Goal: Task Accomplishment & Management: Complete application form

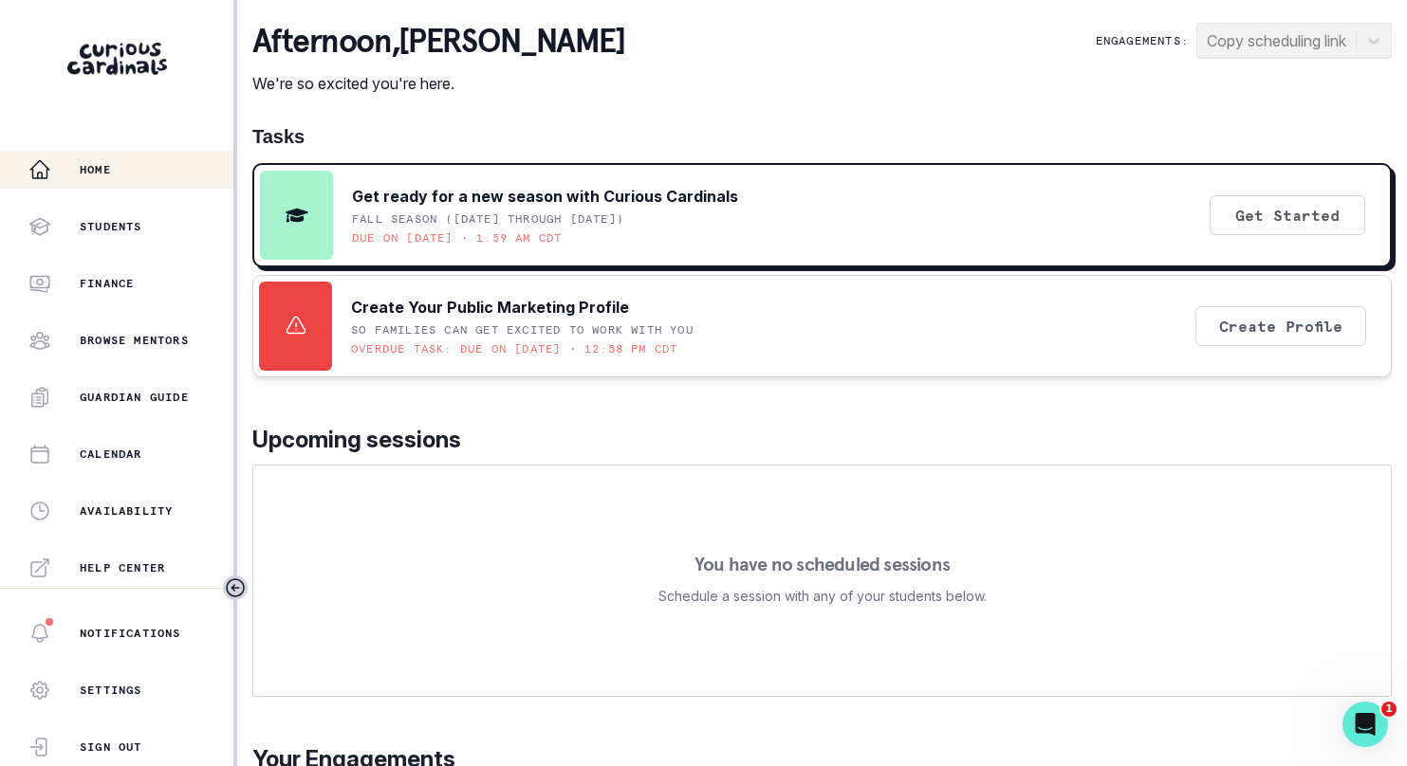
scroll to position [397, 0]
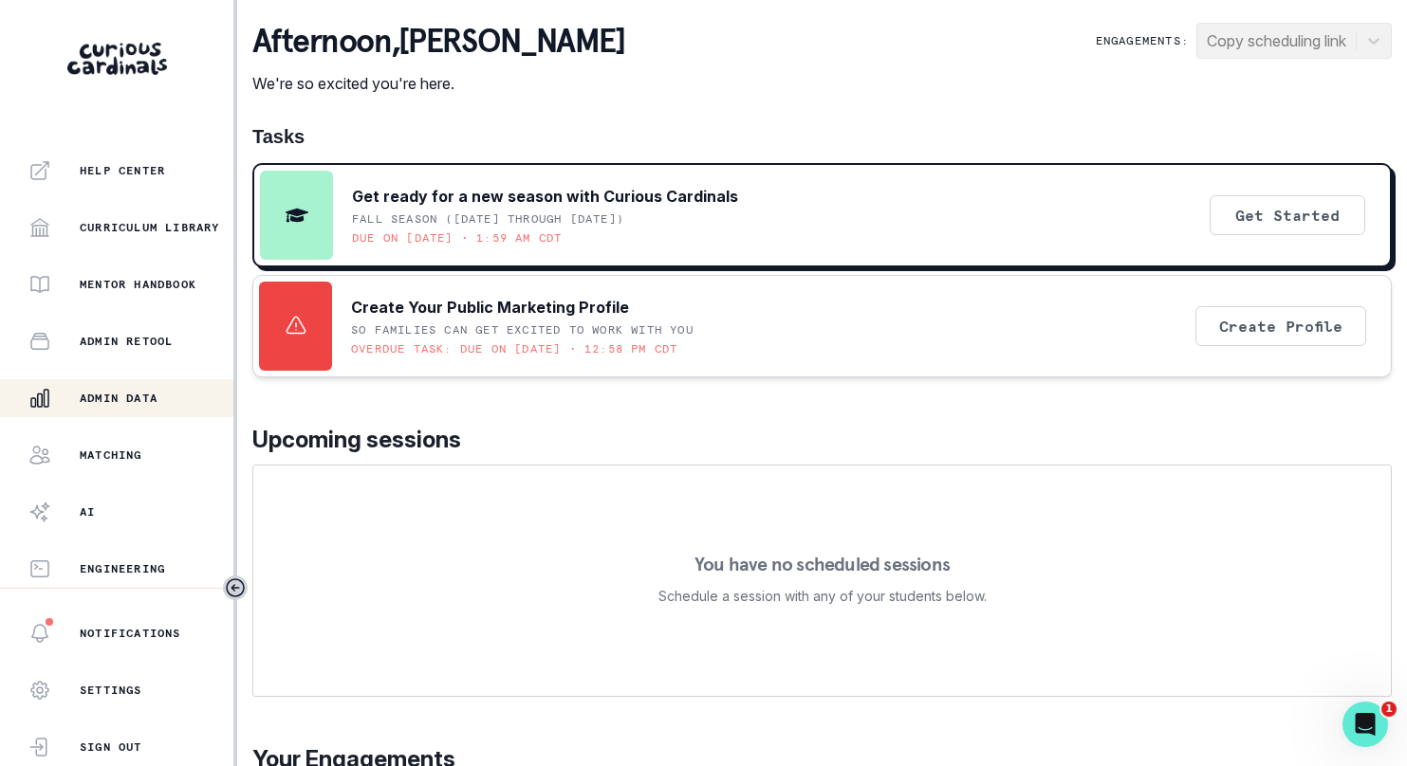
click at [114, 407] on div "Admin Data" at bounding box center [130, 398] width 205 height 23
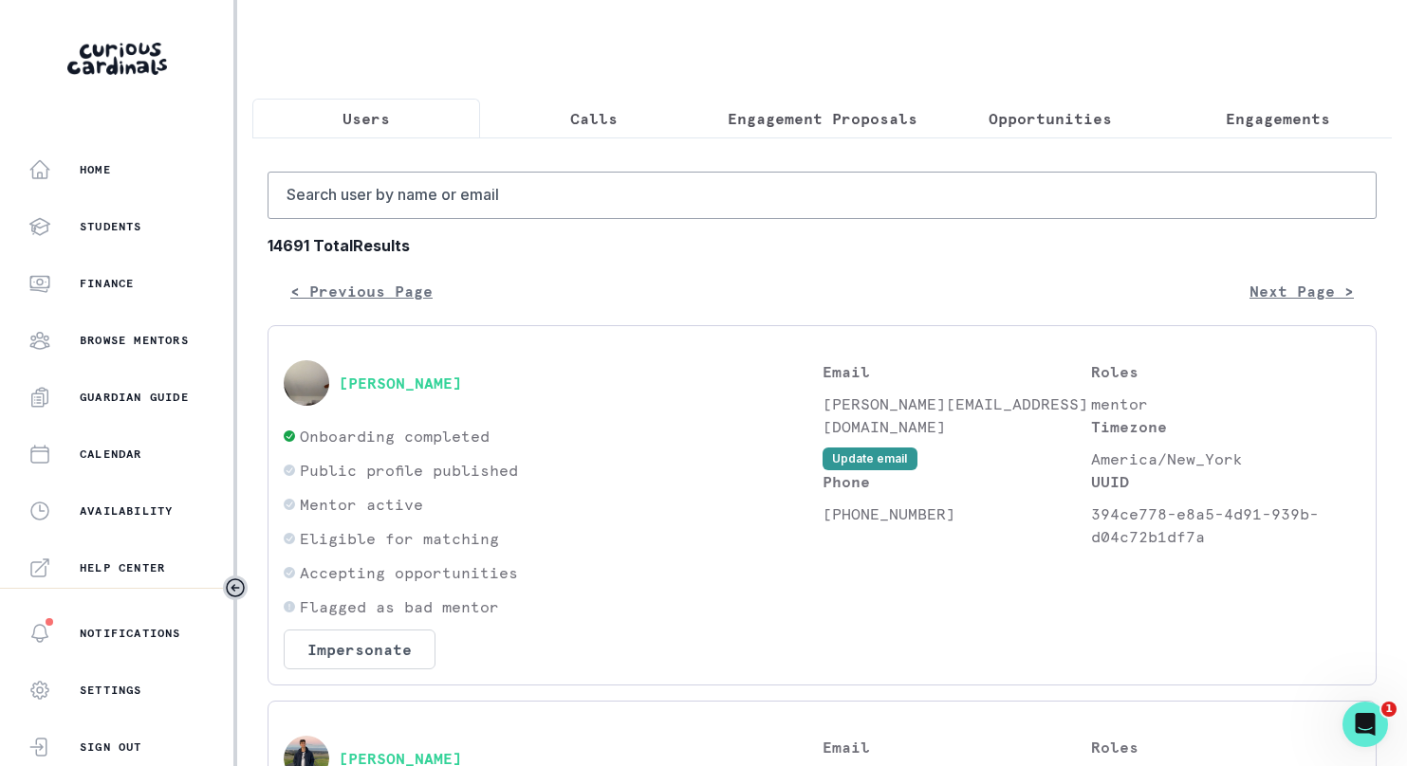
click at [622, 115] on button "Calls" at bounding box center [594, 119] width 228 height 40
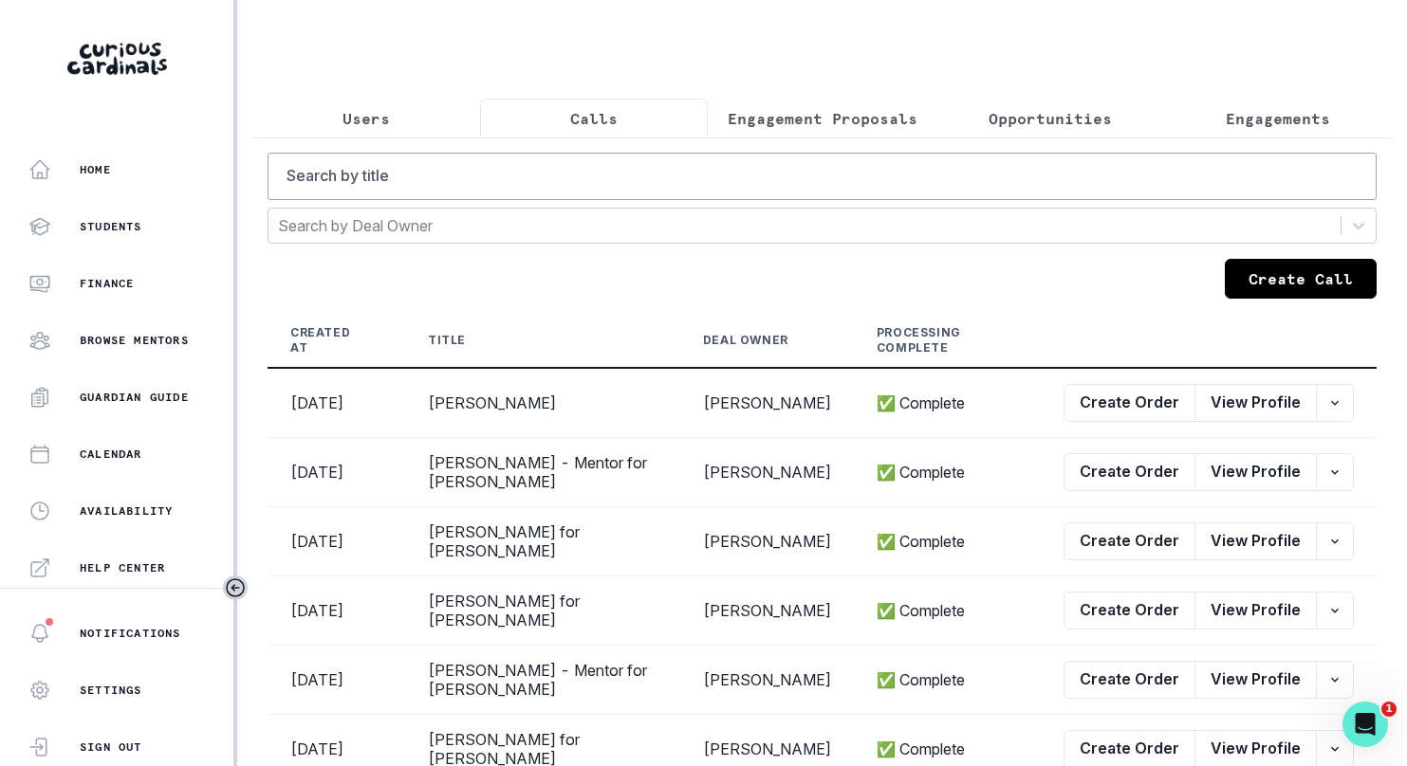
click at [1270, 286] on button "Create Call" at bounding box center [1301, 279] width 152 height 40
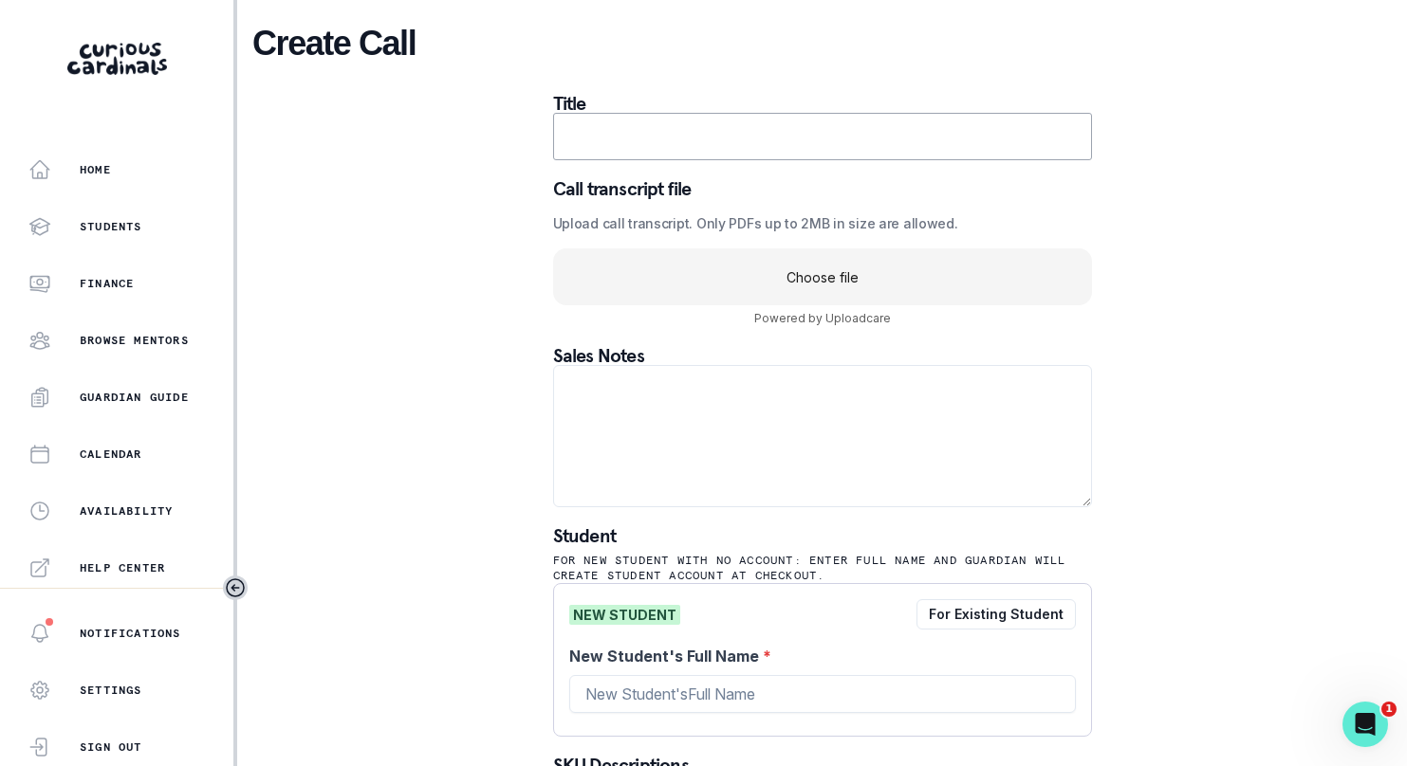
click at [821, 283] on uc-drop-area "Choose file" at bounding box center [822, 277] width 539 height 57
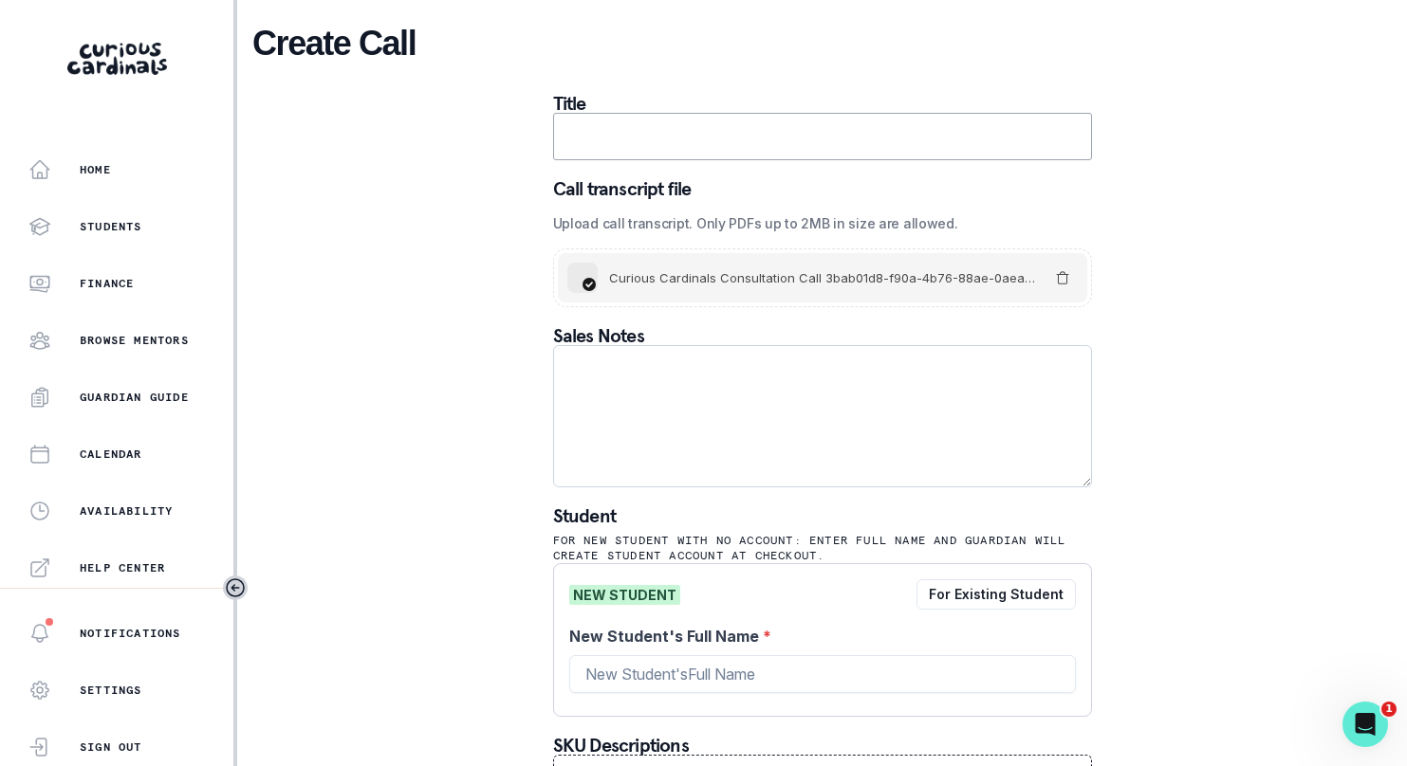
scroll to position [106, 0]
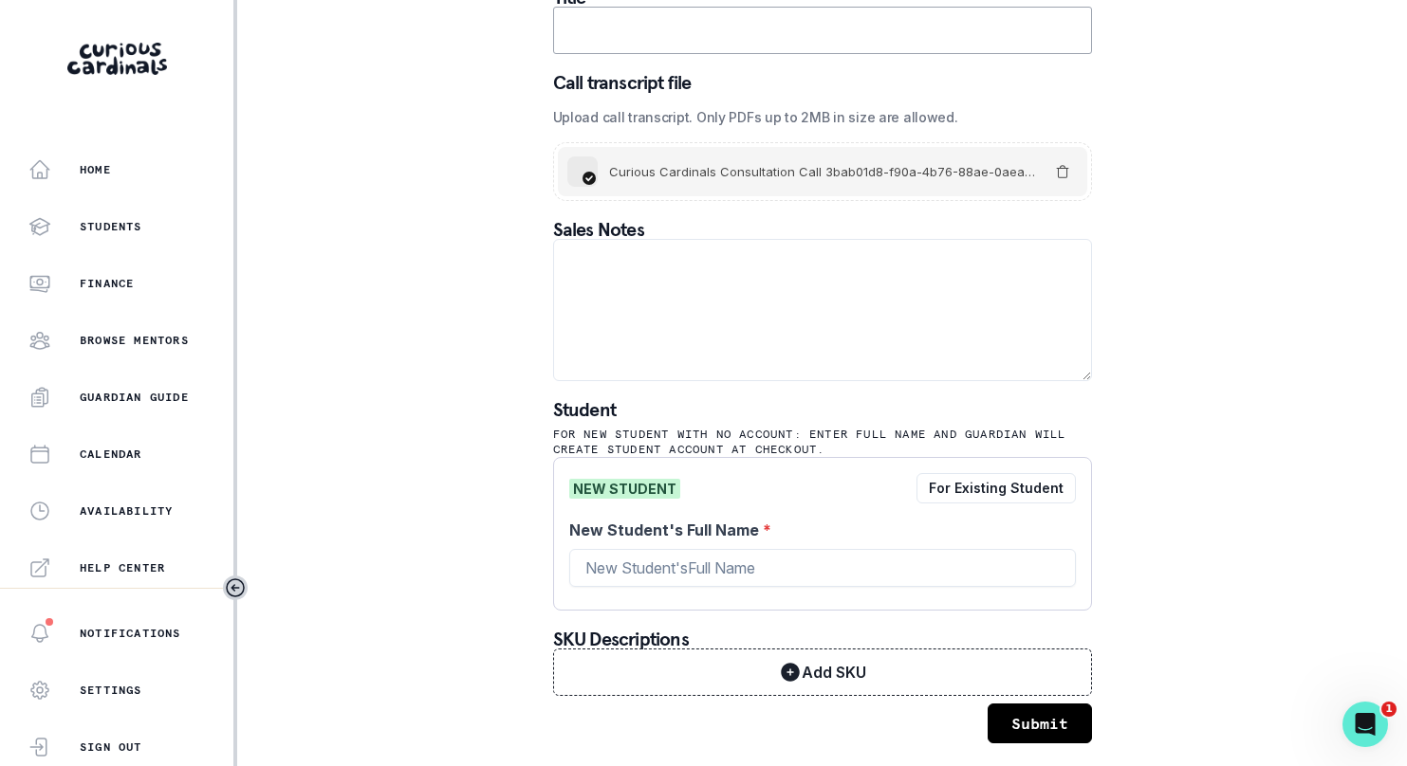
click at [802, 587] on div "New Student's Full Name *" at bounding box center [822, 557] width 507 height 76
click at [780, 575] on input "New Student's Full Name *" at bounding box center [822, 568] width 507 height 38
type input "[PERSON_NAME]"
click at [440, 444] on div "Create Call Title Call transcript file Upload call transcript. Only PDFs up to …" at bounding box center [821, 330] width 1139 height 873
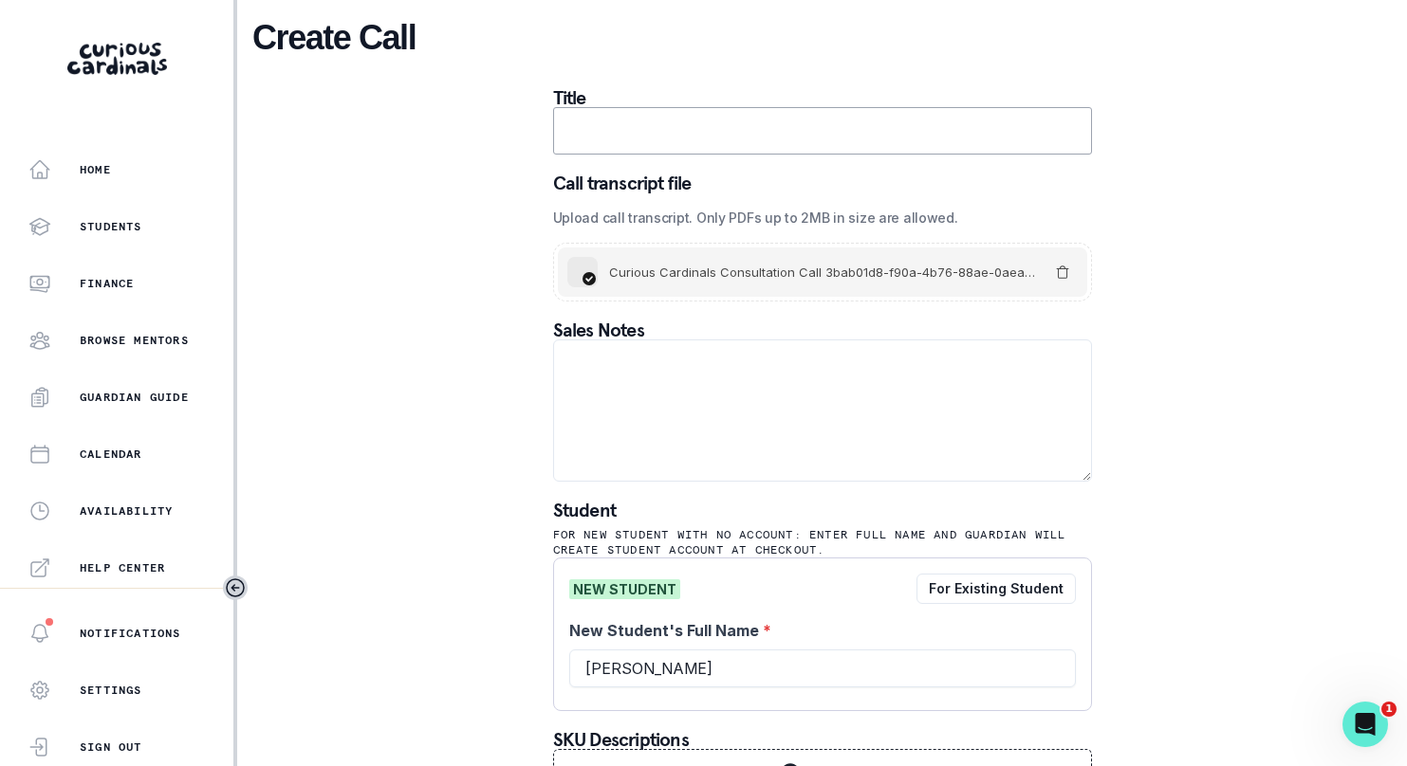
scroll to position [0, 0]
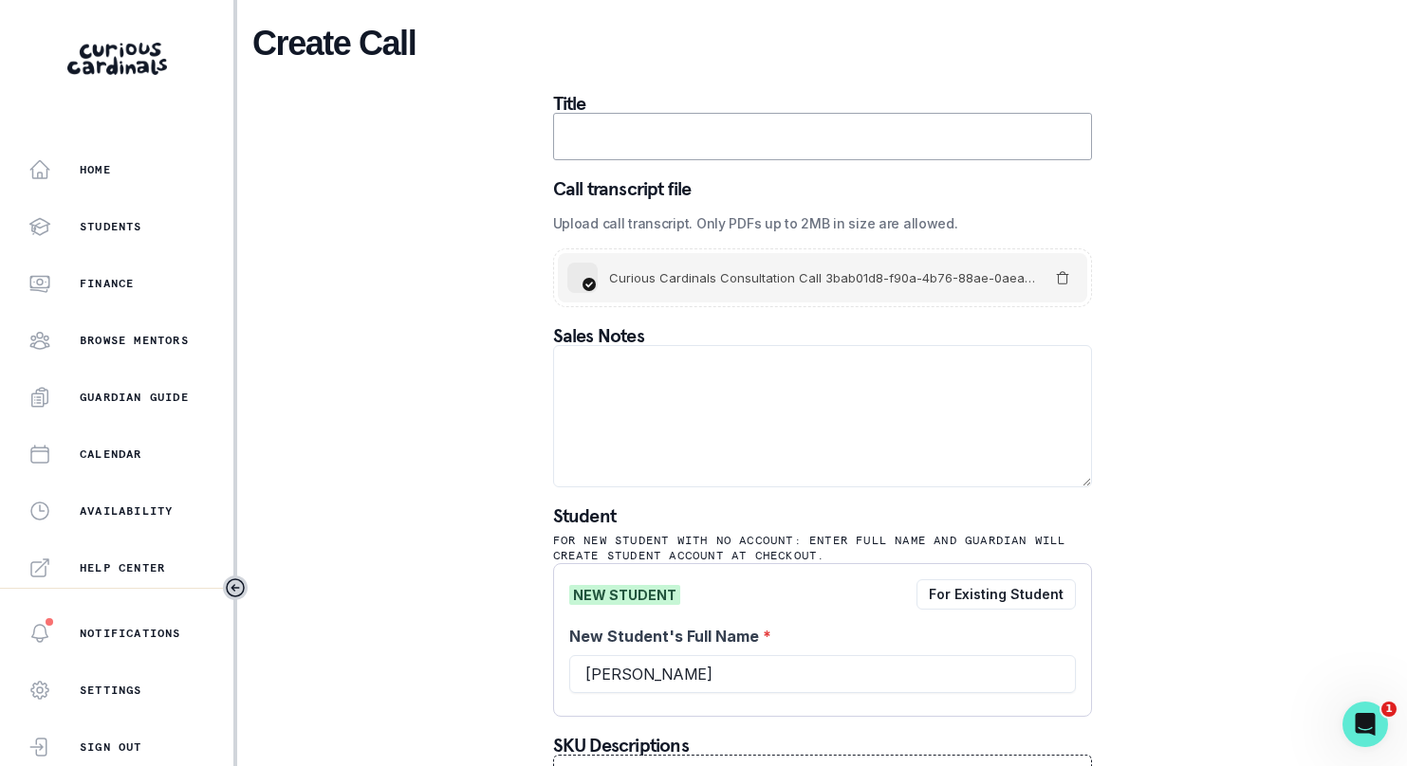
click at [749, 141] on input "text" at bounding box center [822, 136] width 539 height 47
drag, startPoint x: 680, startPoint y: 666, endPoint x: 476, endPoint y: 608, distance: 212.0
click at [476, 608] on div "Create Call Title Call transcript file Upload call transcript. Only PDFs up to …" at bounding box center [821, 436] width 1139 height 873
click at [1061, 276] on uc-icon "Remove" at bounding box center [1062, 278] width 30 height 30
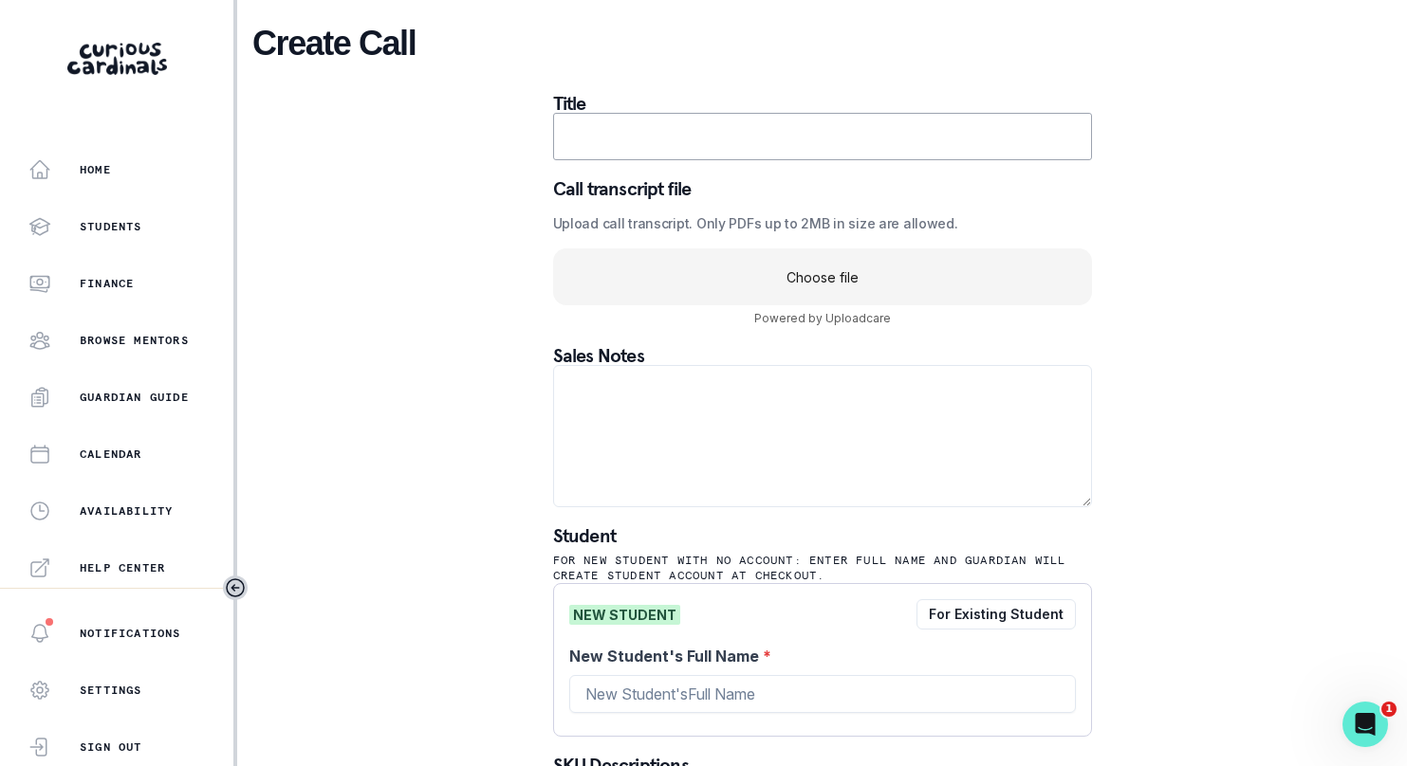
click at [698, 149] on input "text" at bounding box center [822, 136] width 539 height 47
type input "[PERSON_NAME] for [PERSON_NAME]"
click at [934, 277] on uc-drop-area "Choose file" at bounding box center [822, 277] width 539 height 57
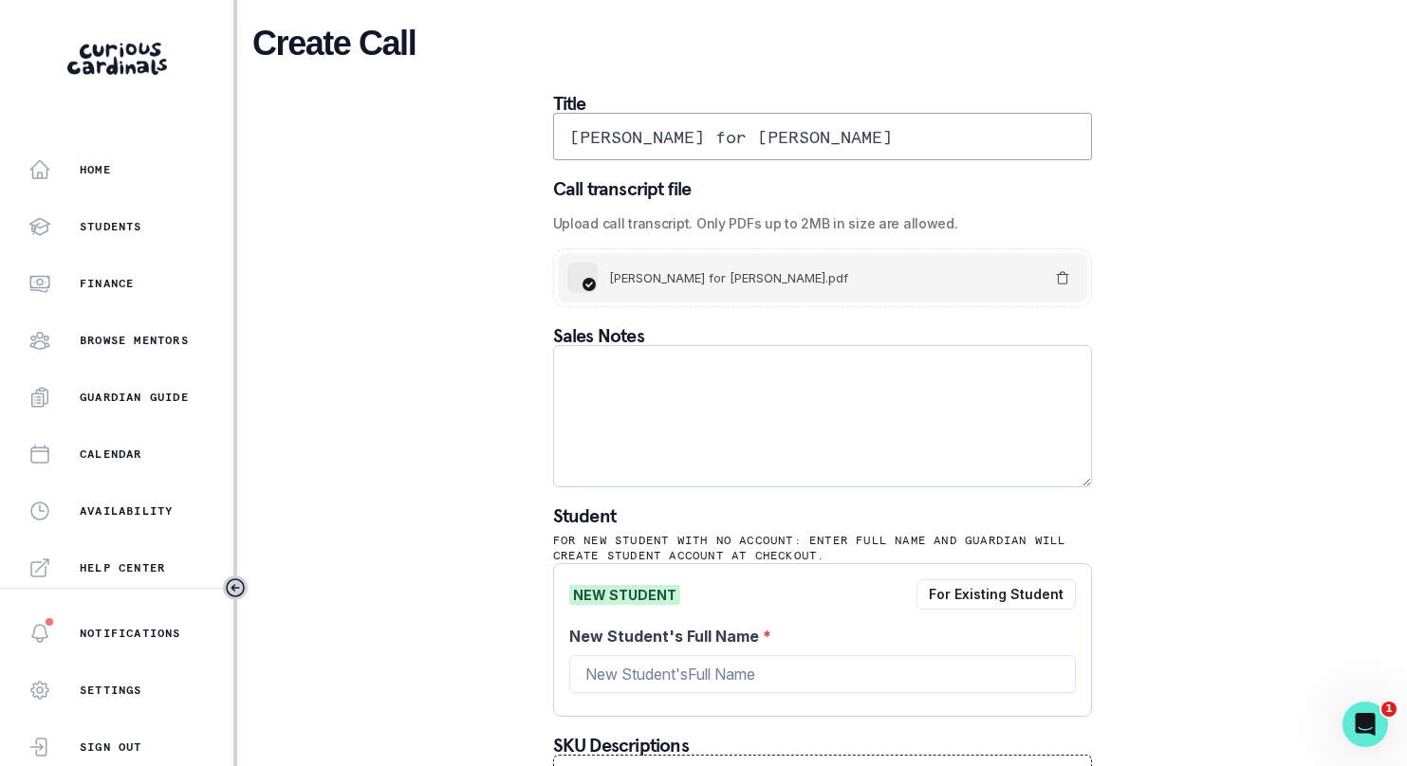
click at [795, 430] on textarea at bounding box center [822, 416] width 539 height 142
paste textarea "Please elaborate on your child’s goals or areas for growth: Wants to act, aspir…"
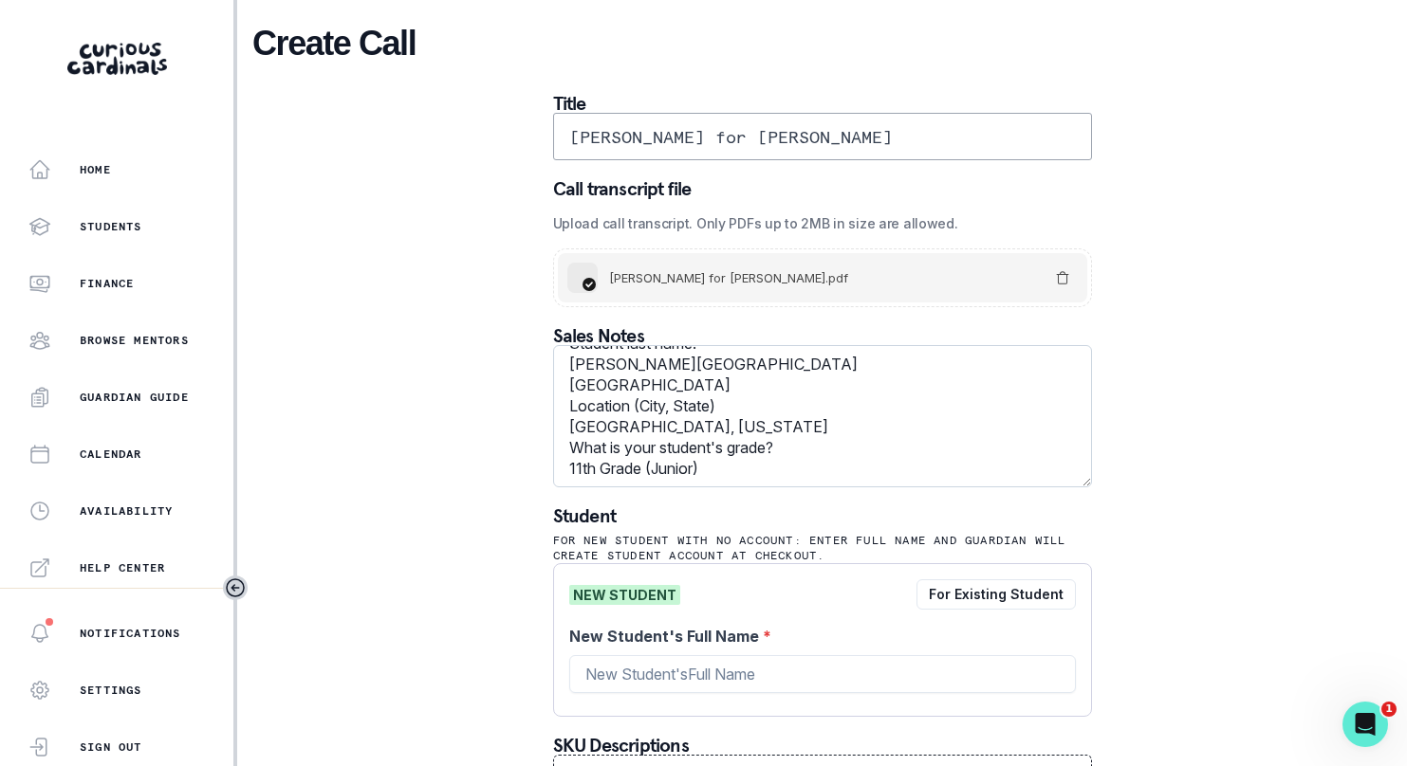
scroll to position [146, 0]
type textarea "Please elaborate on your child’s goals or areas for growth: Wants to act, aspir…"
click at [731, 660] on input "New Student's Full Name *" at bounding box center [822, 674] width 507 height 38
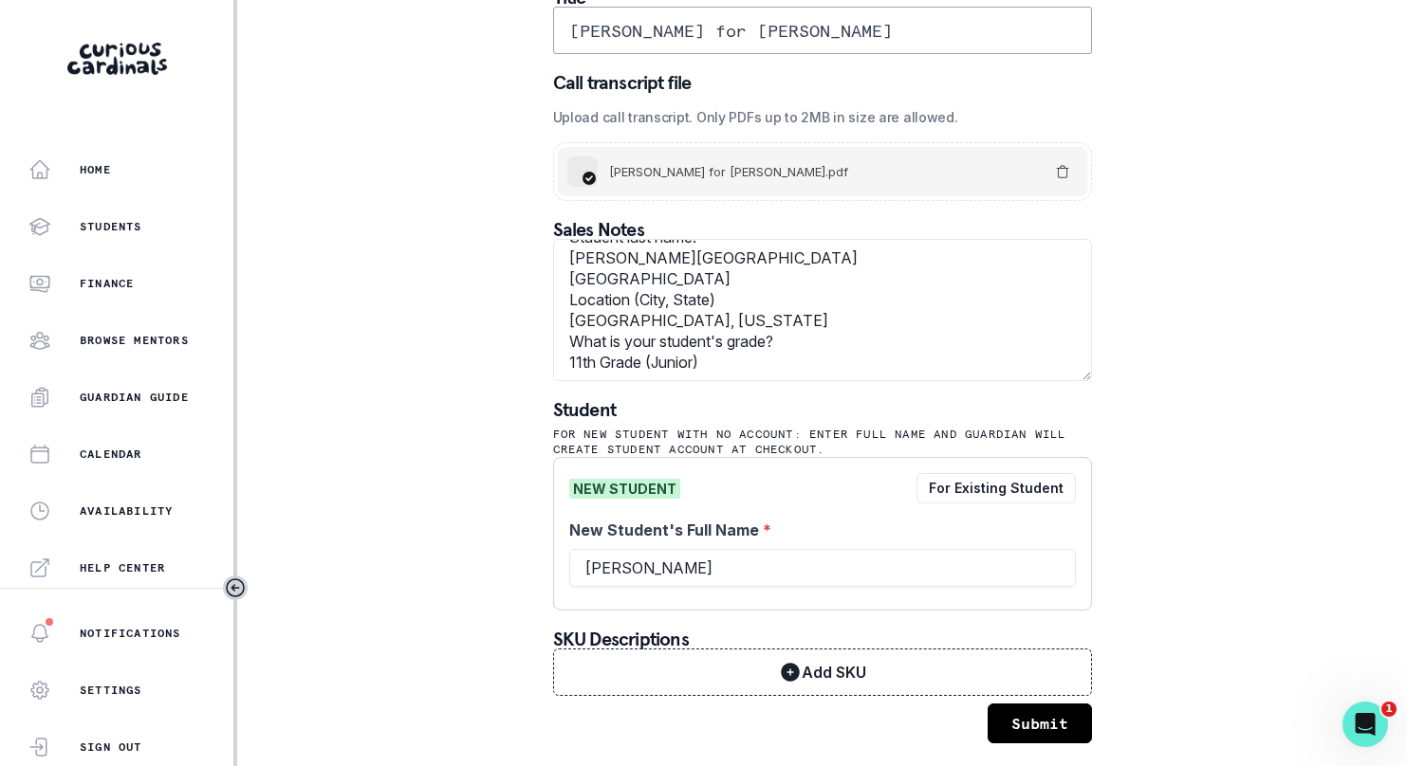
type input "[PERSON_NAME]"
click at [1025, 713] on button "Submit" at bounding box center [1039, 724] width 104 height 40
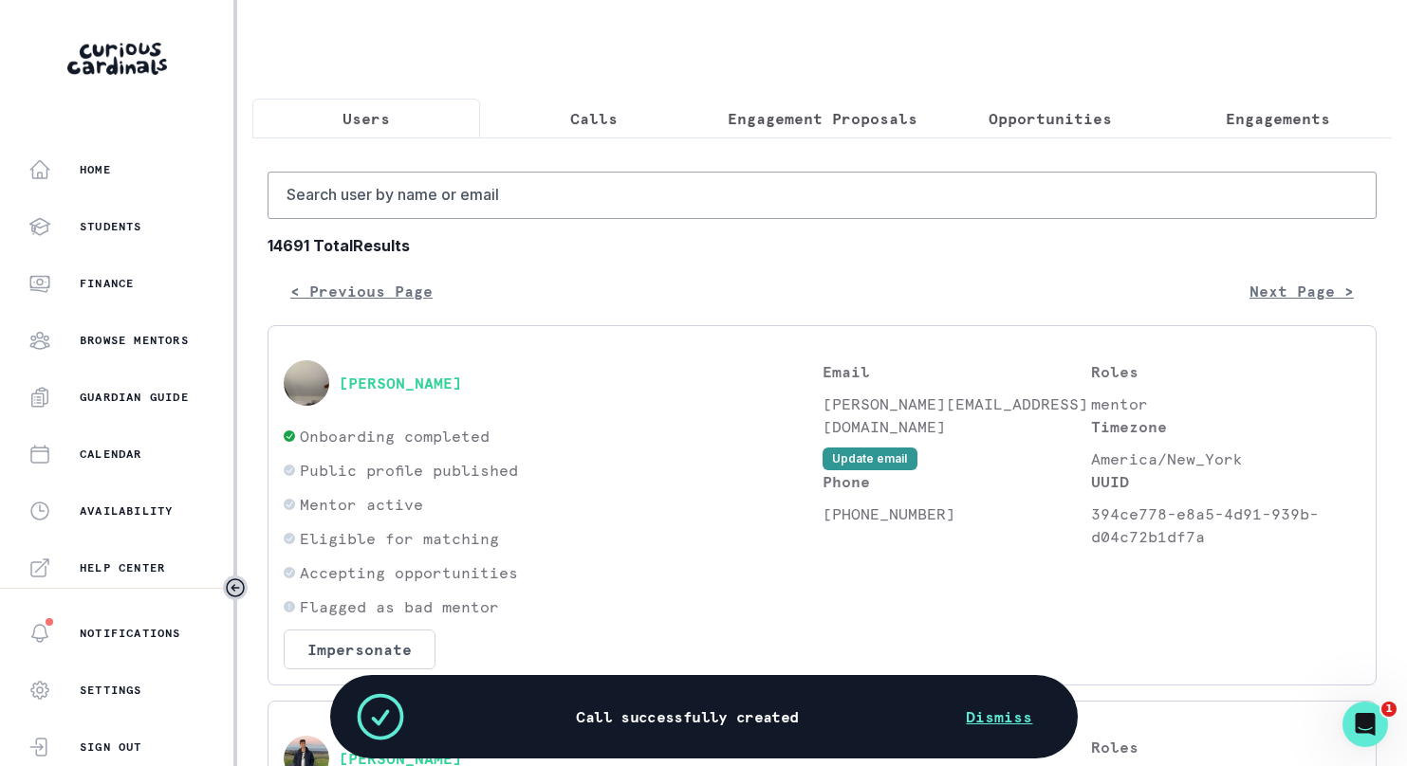
click at [624, 136] on button "Calls" at bounding box center [594, 119] width 228 height 40
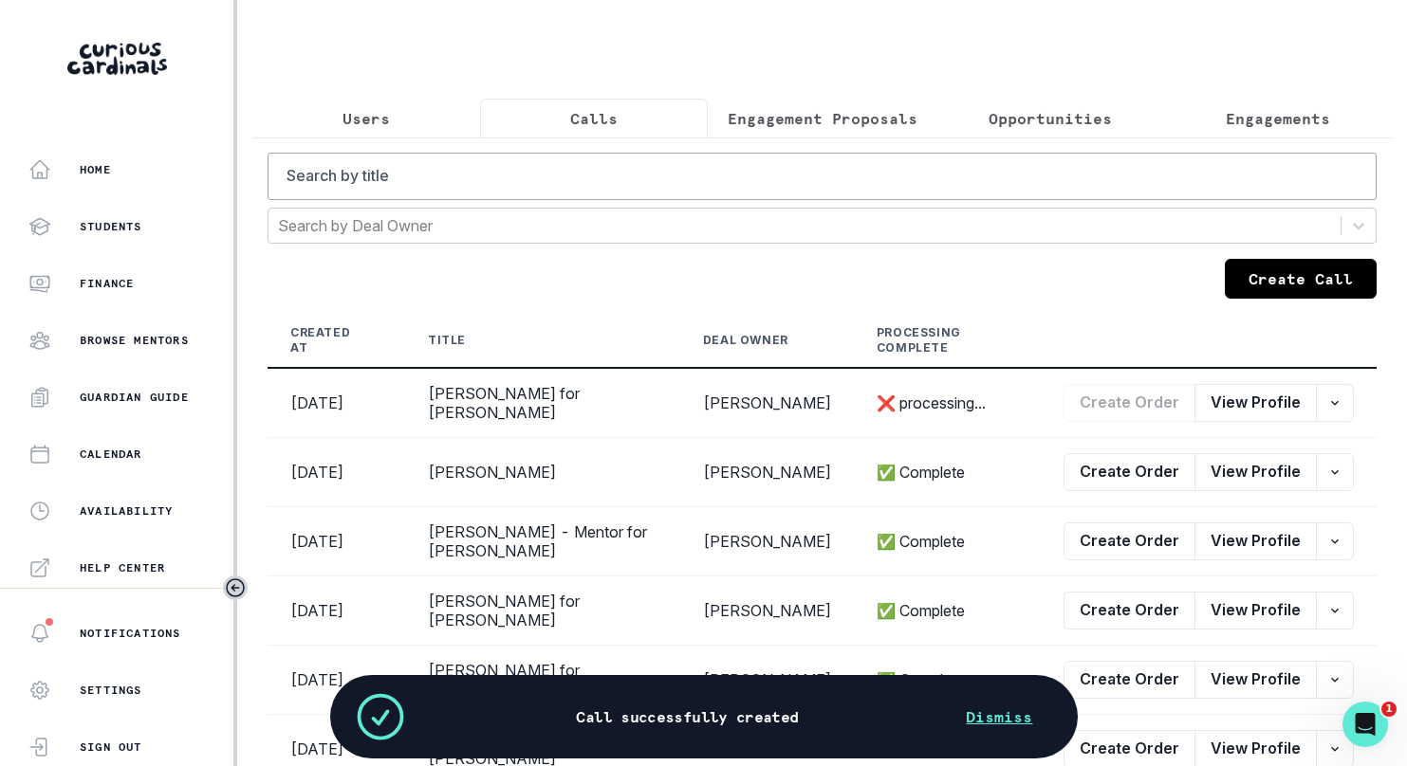
click at [1268, 277] on button "Create Call" at bounding box center [1301, 279] width 152 height 40
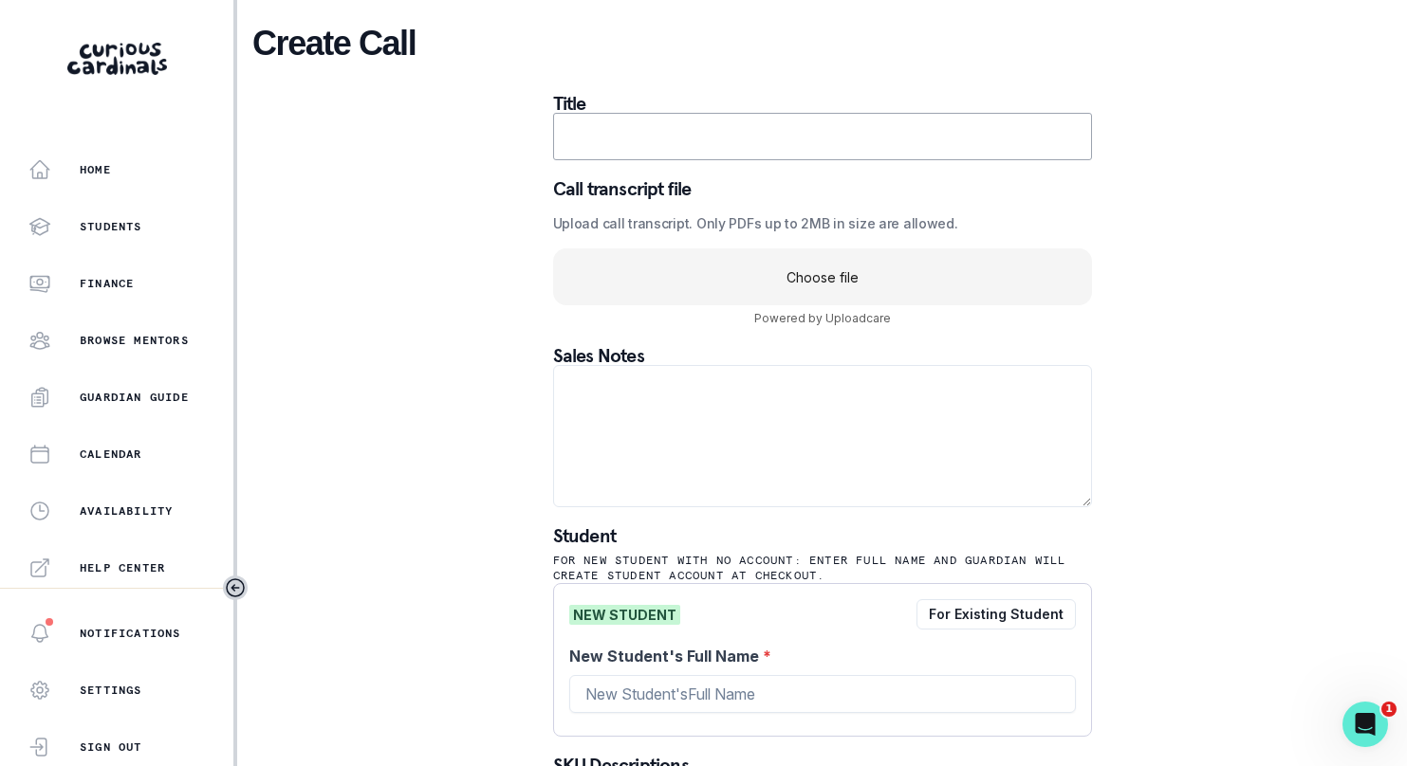
click at [690, 291] on uc-drop-area "Choose file" at bounding box center [822, 277] width 539 height 57
click at [810, 415] on textarea at bounding box center [822, 436] width 539 height 142
paste textarea "Politics, Ethics & Social Justice: Law / Government / Policy, Sustainability, D…"
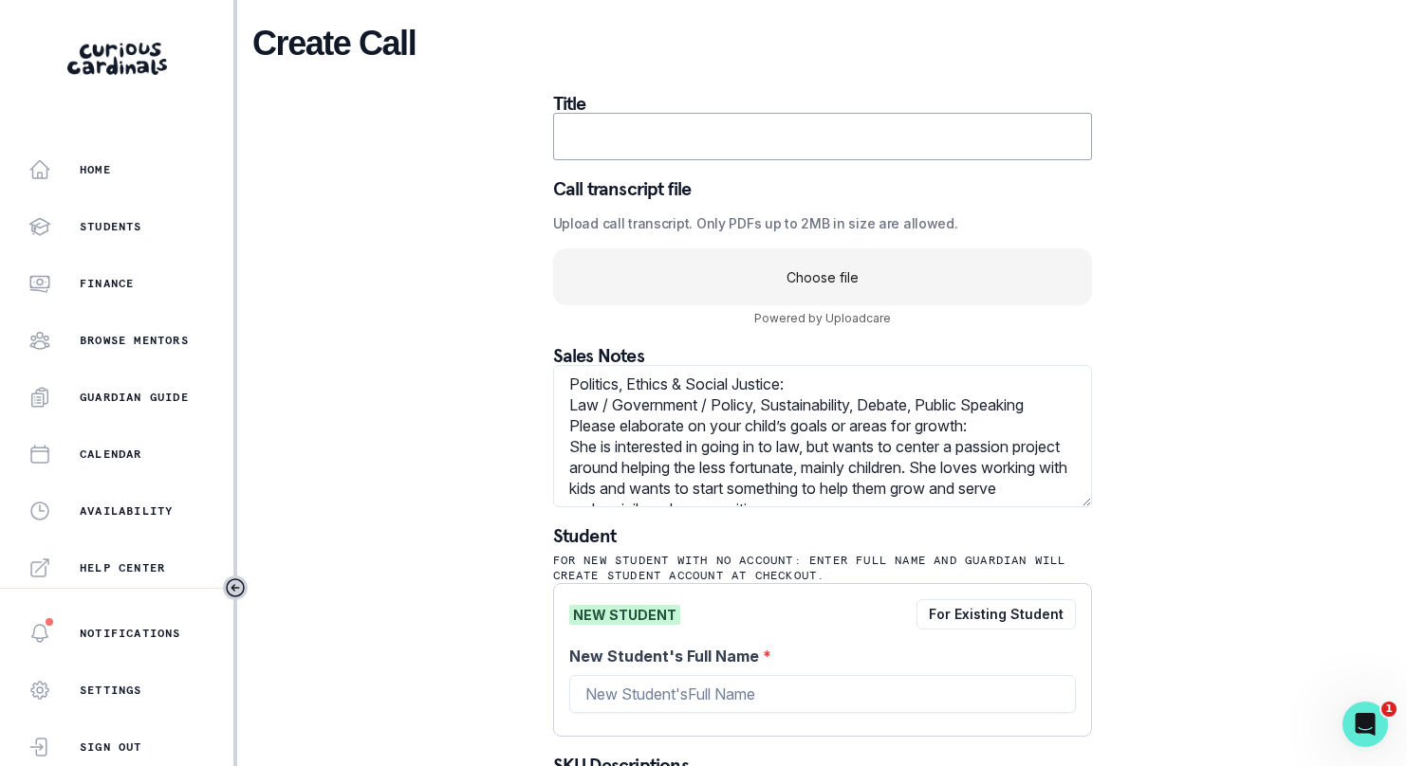
type textarea "Politics, Ethics & Social Justice: Law / Government / Policy, Sustainability, D…"
click at [774, 273] on uc-drop-area "Choose file" at bounding box center [822, 277] width 539 height 57
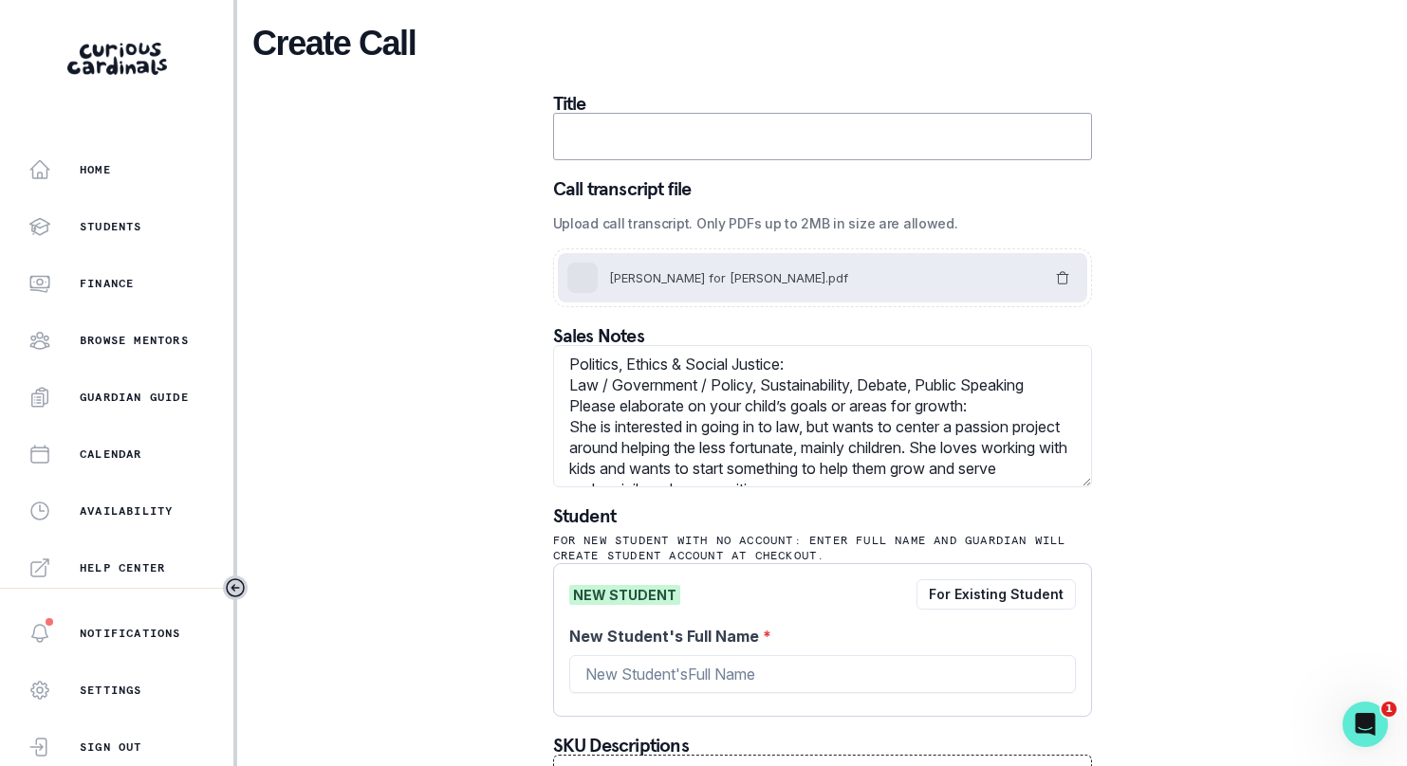
click at [692, 140] on input "text" at bounding box center [822, 136] width 539 height 47
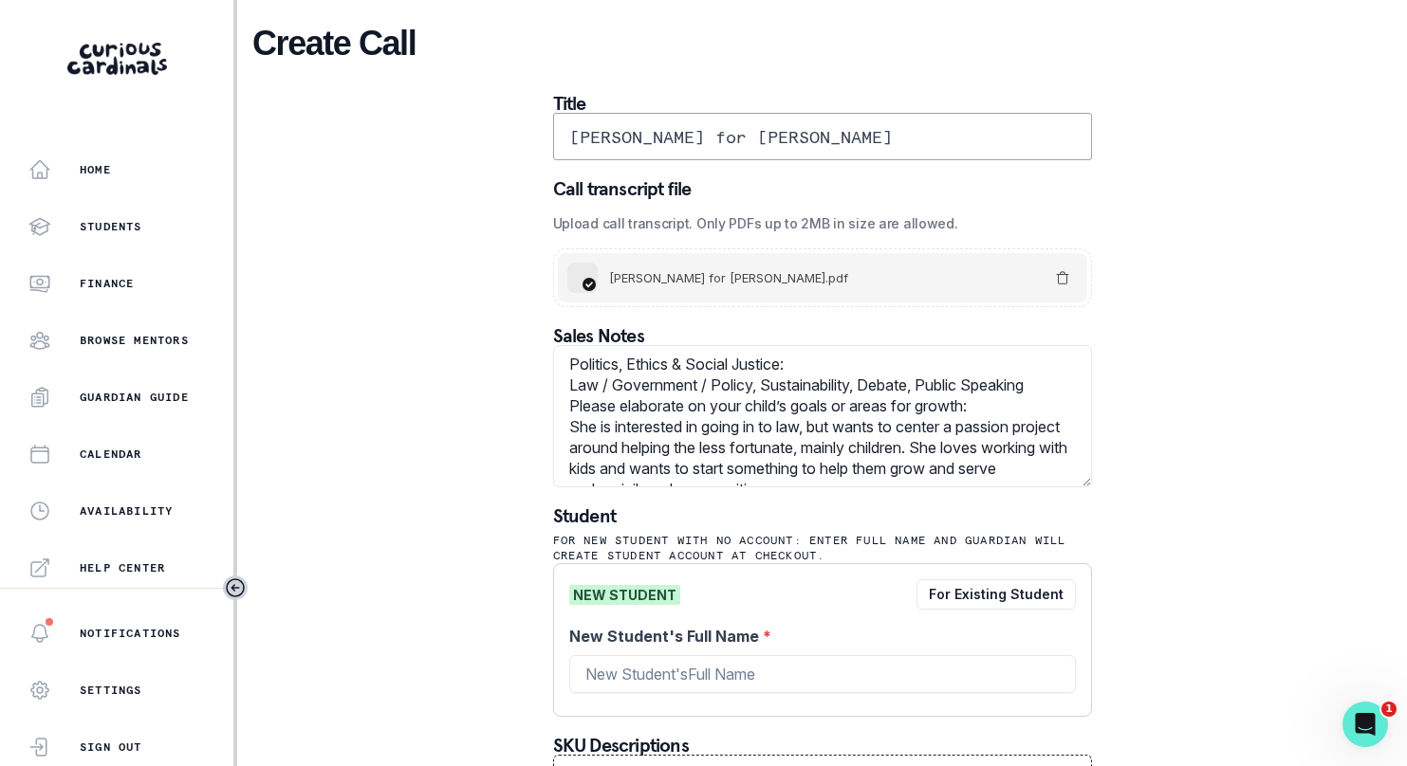
scroll to position [106, 0]
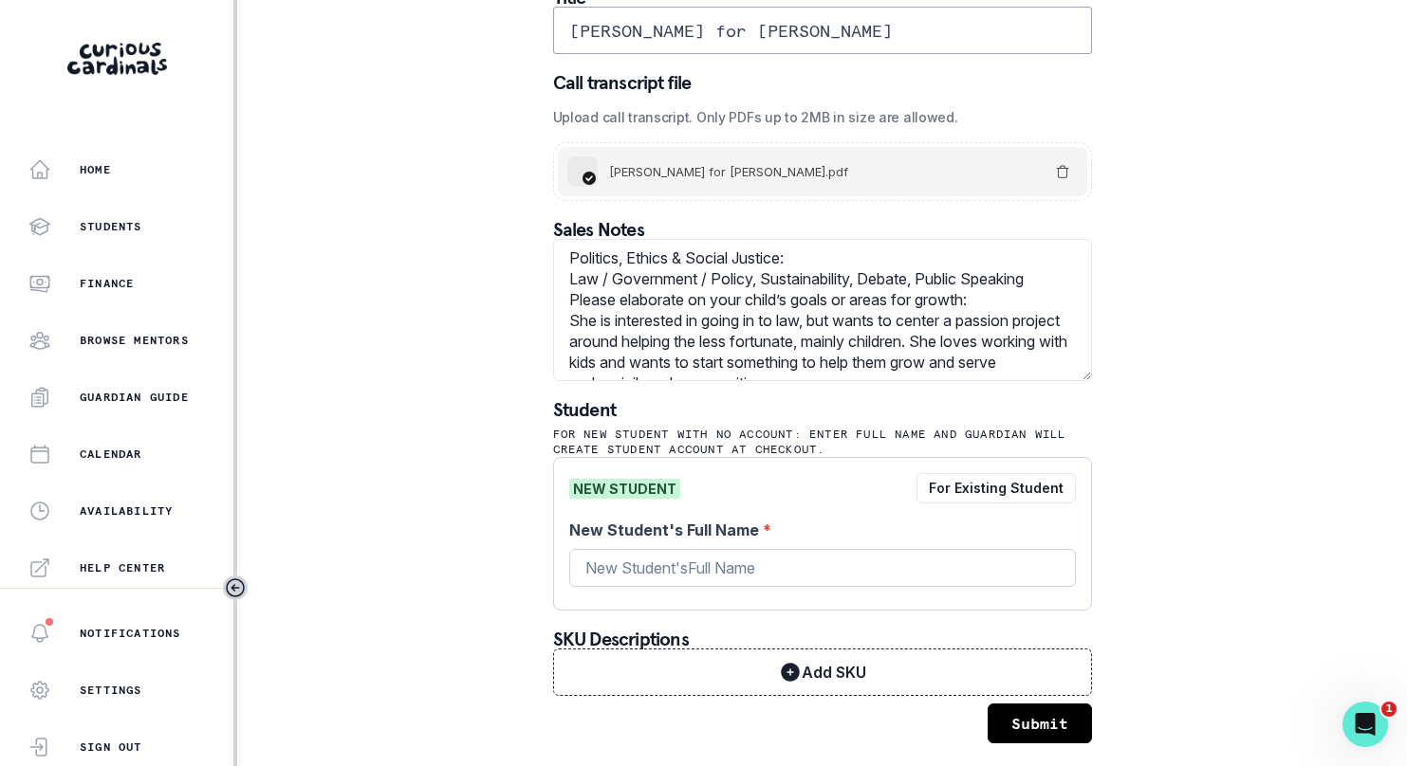
type input "[PERSON_NAME] for [PERSON_NAME]"
click at [700, 571] on input "New Student's Full Name *" at bounding box center [822, 568] width 507 height 38
type input "[PERSON_NAME]"
drag, startPoint x: 1020, startPoint y: 722, endPoint x: 1041, endPoint y: 631, distance: 93.4
click at [1029, 608] on form "Title [PERSON_NAME] for [PERSON_NAME] Call transcript file Upload call transcri…" at bounding box center [822, 366] width 539 height 756
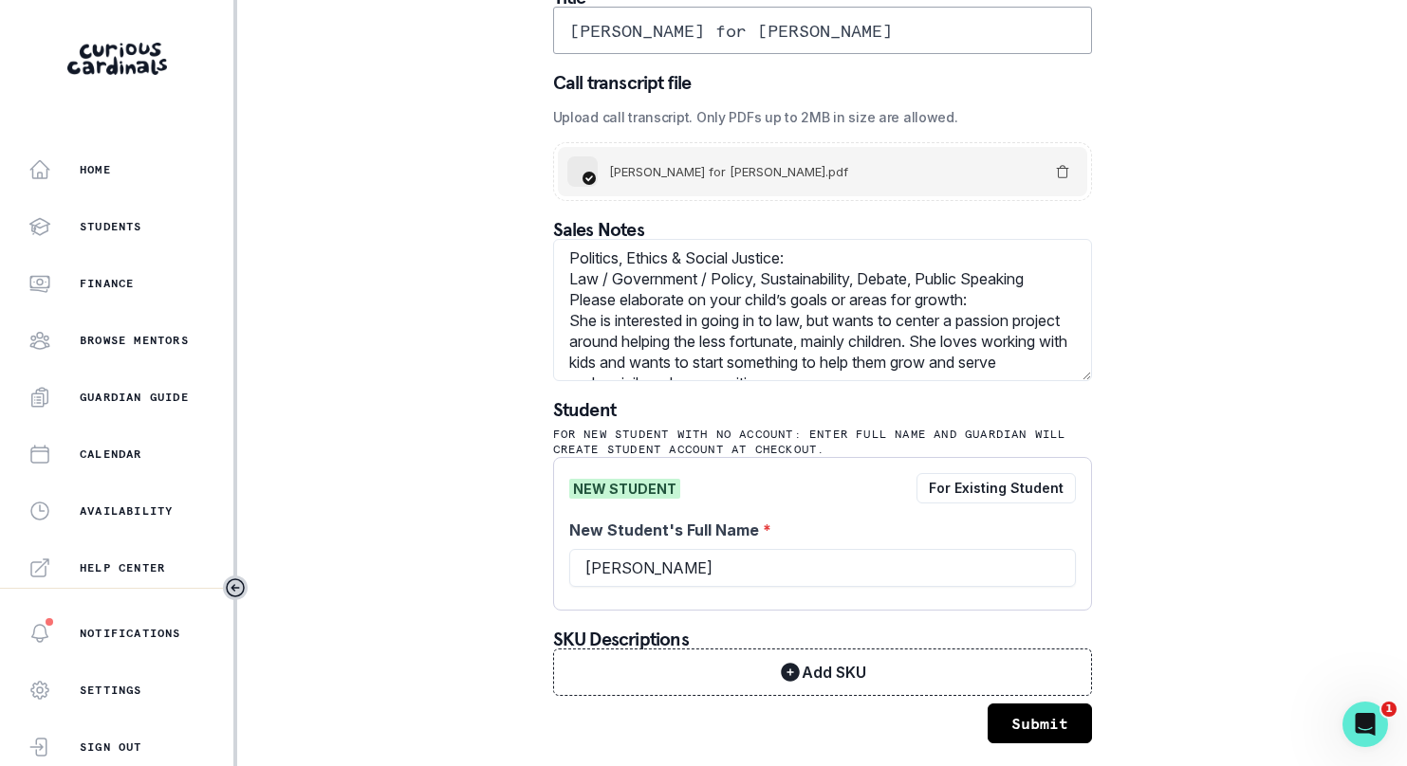
click at [1047, 711] on button "Submit" at bounding box center [1039, 724] width 104 height 40
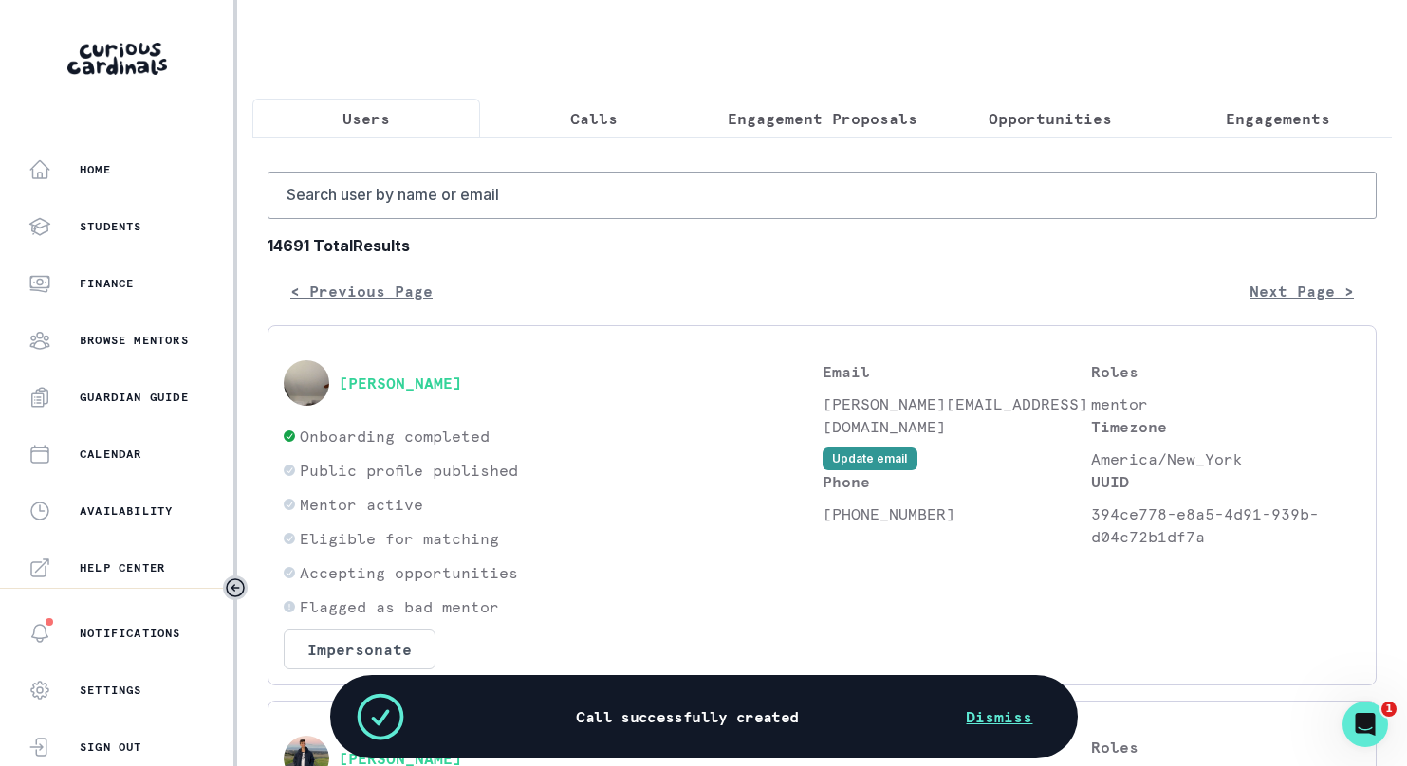
click at [597, 127] on p "Calls" at bounding box center [593, 118] width 47 height 23
